Goal: Obtain resource: Obtain resource

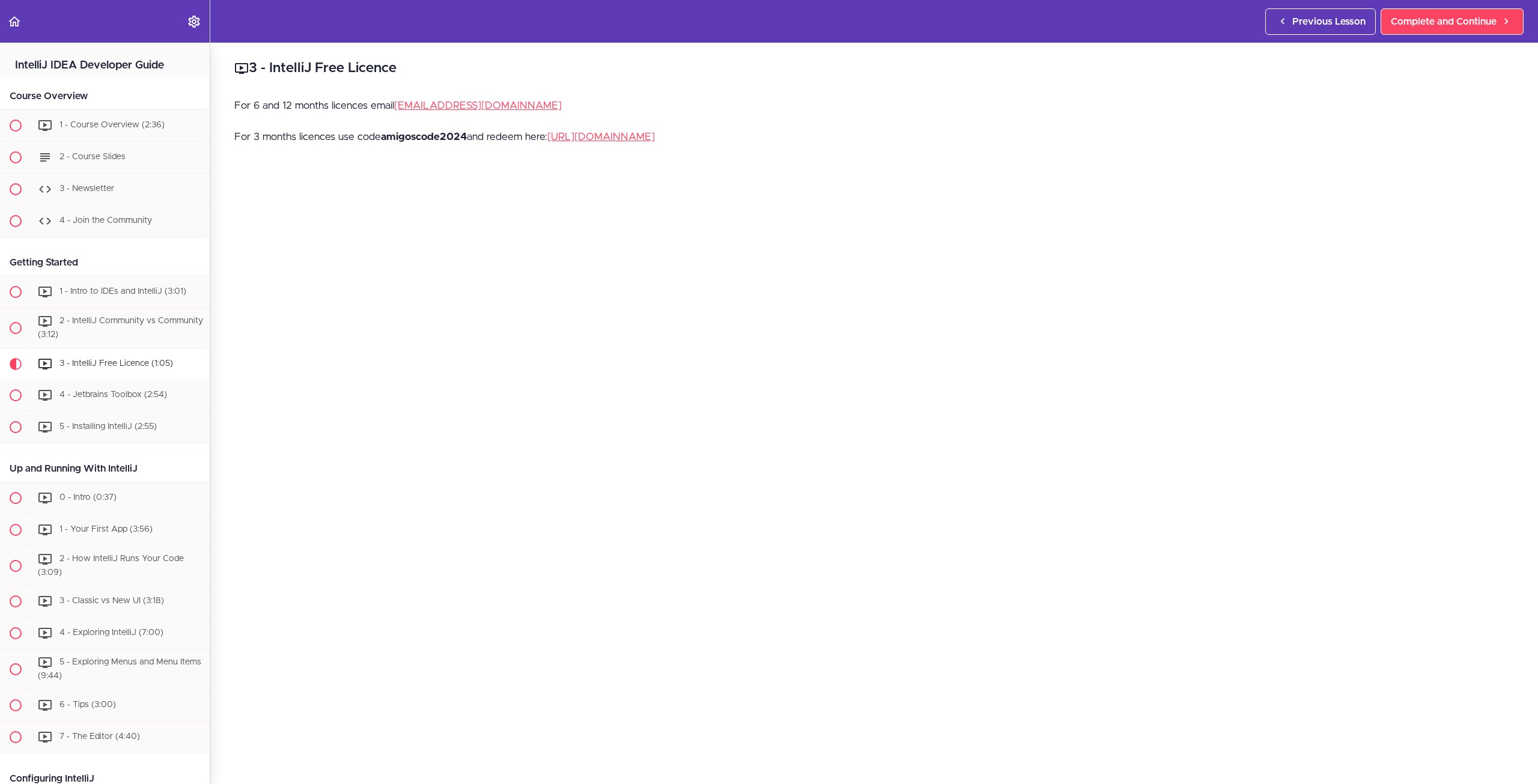
scroll to position [300, 0]
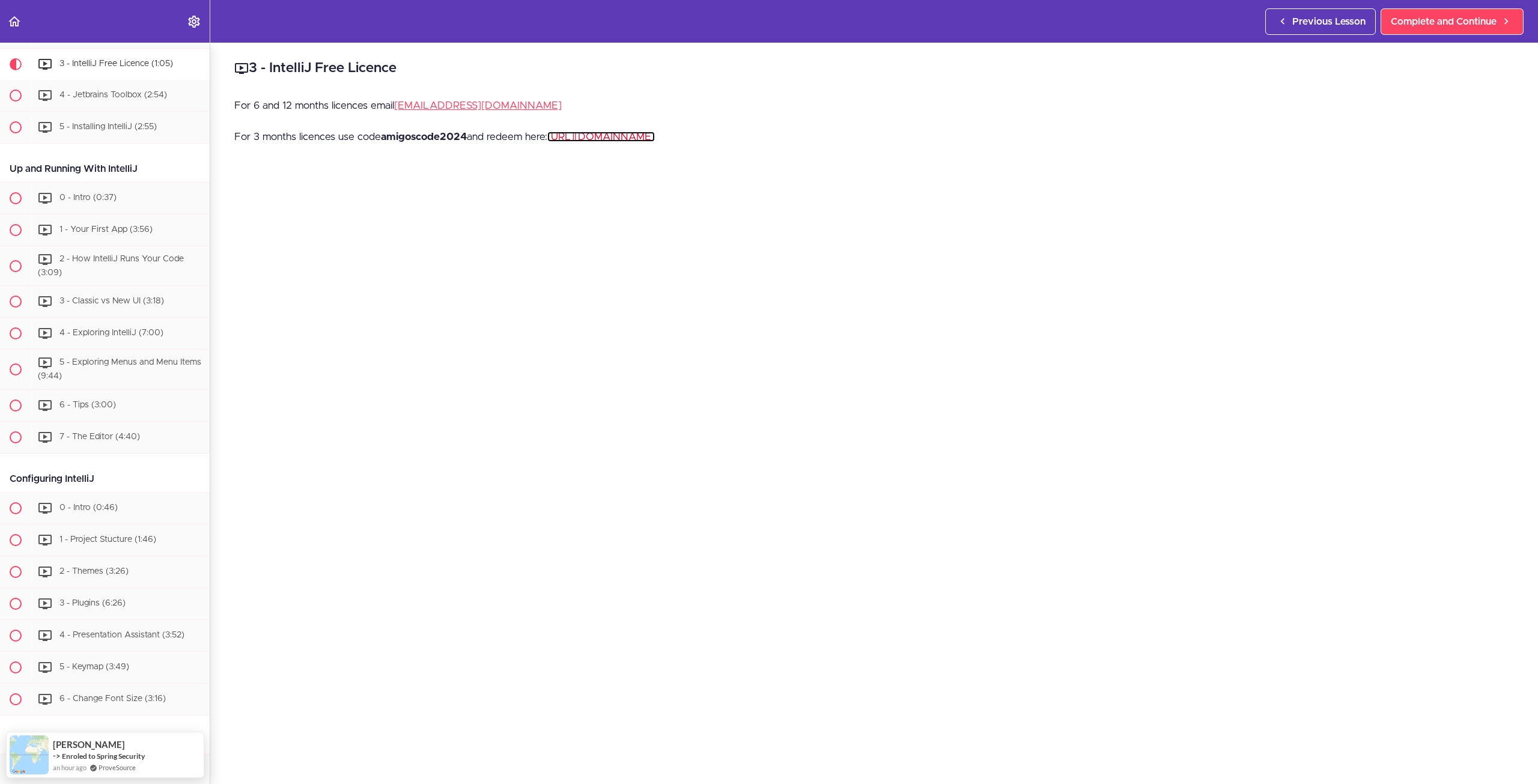
click at [655, 140] on link "[URL][DOMAIN_NAME]" at bounding box center [601, 137] width 107 height 11
click at [435, 140] on strong "amigoscode2024" at bounding box center [424, 137] width 86 height 11
copy strong "amigoscode2024"
